Goal: Find specific page/section: Find specific page/section

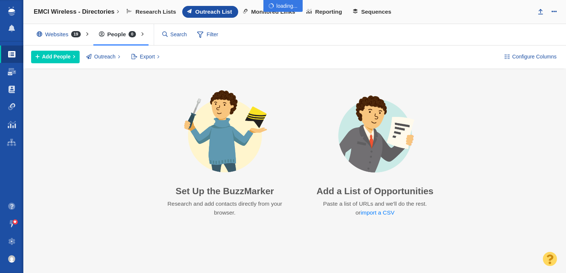
click at [213, 36] on div at bounding box center [283, 136] width 566 height 273
click at [208, 35] on span "Filter" at bounding box center [208, 35] width 30 height 14
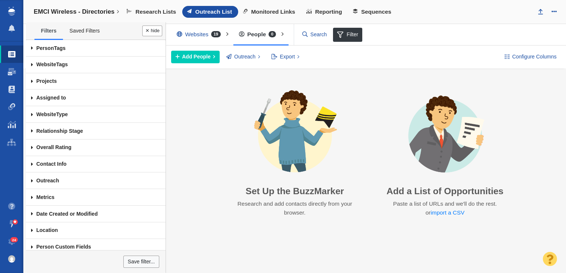
click at [31, 82] on span at bounding box center [32, 81] width 12 height 17
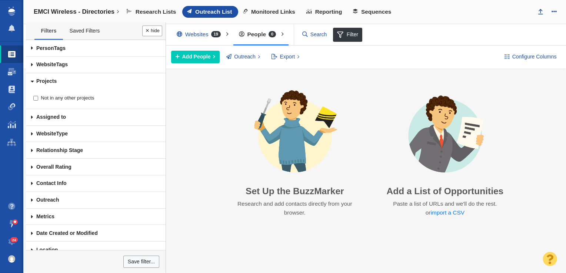
click at [36, 83] on span at bounding box center [32, 82] width 17 height 12
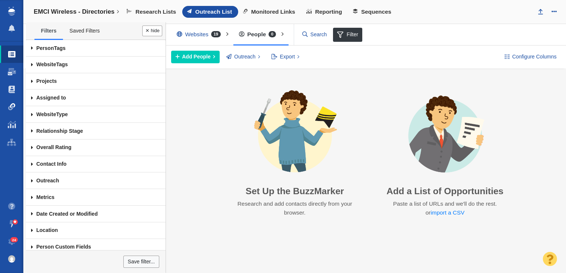
click at [11, 114] on link "Link Monitoring" at bounding box center [11, 107] width 23 height 18
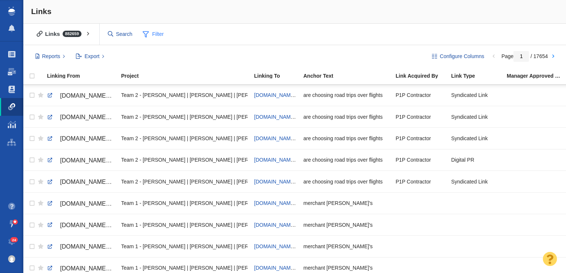
click at [153, 35] on span "Filter" at bounding box center [154, 34] width 30 height 14
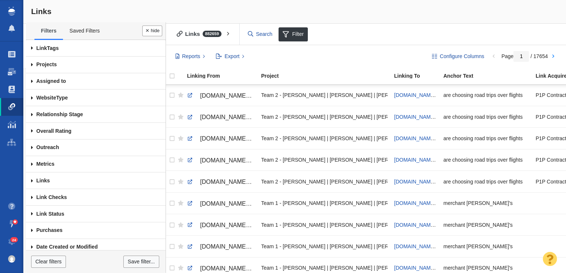
click at [34, 63] on span at bounding box center [32, 65] width 12 height 17
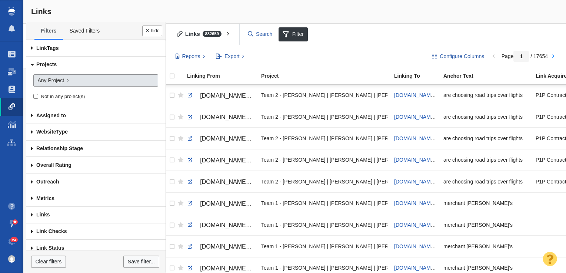
click at [51, 80] on span "Any Project" at bounding box center [50, 81] width 27 height 8
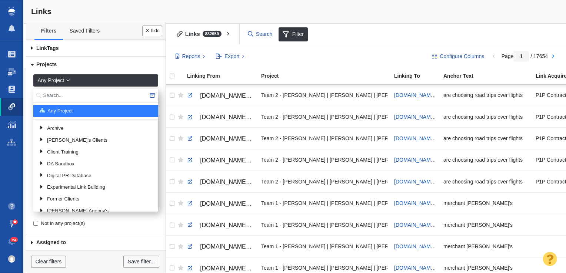
click at [60, 89] on input "text" at bounding box center [95, 96] width 125 height 14
type input "U"
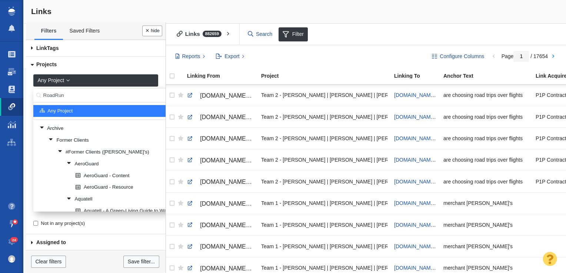
type input "RoadRun"
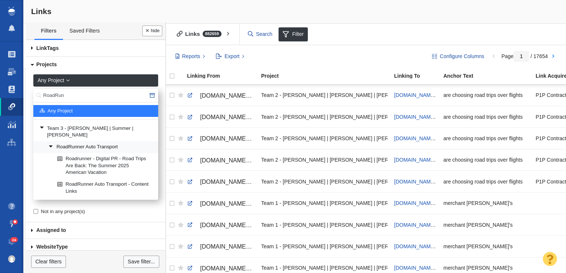
click at [90, 142] on link "RoadRunner Auto Transport" at bounding box center [100, 147] width 107 height 11
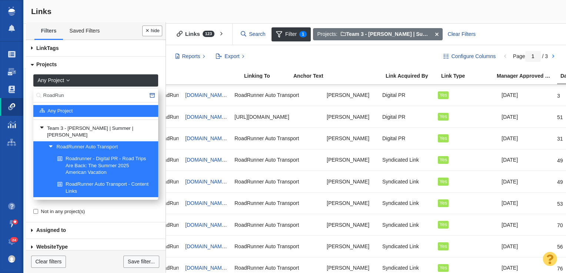
scroll to position [0, 209]
